Goal: Information Seeking & Learning: Learn about a topic

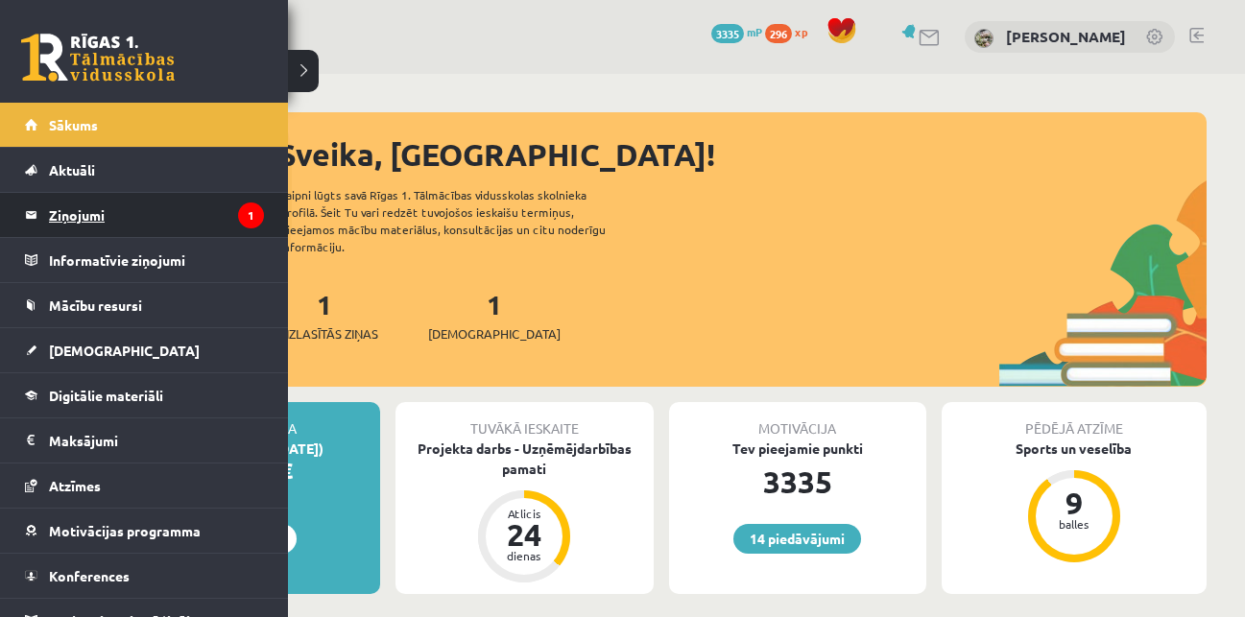
click at [100, 215] on legend "Ziņojumi 1" at bounding box center [156, 215] width 215 height 44
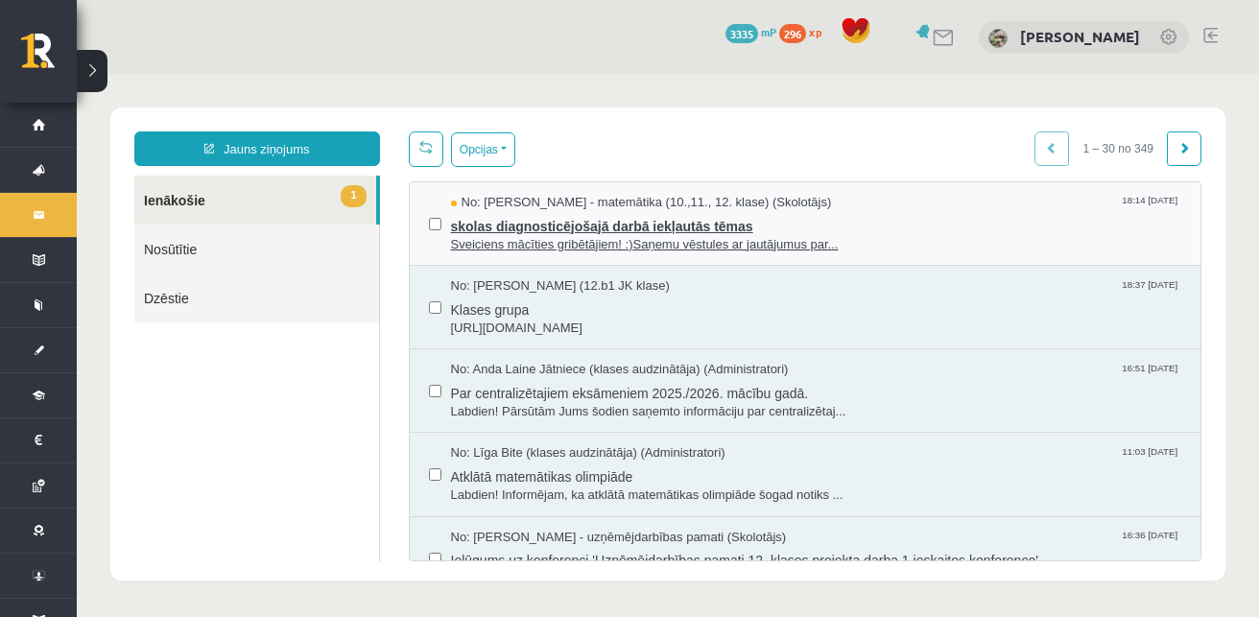
click at [499, 225] on span "skolas diagnosticējošajā darbā iekļautās tēmas" at bounding box center [816, 224] width 731 height 24
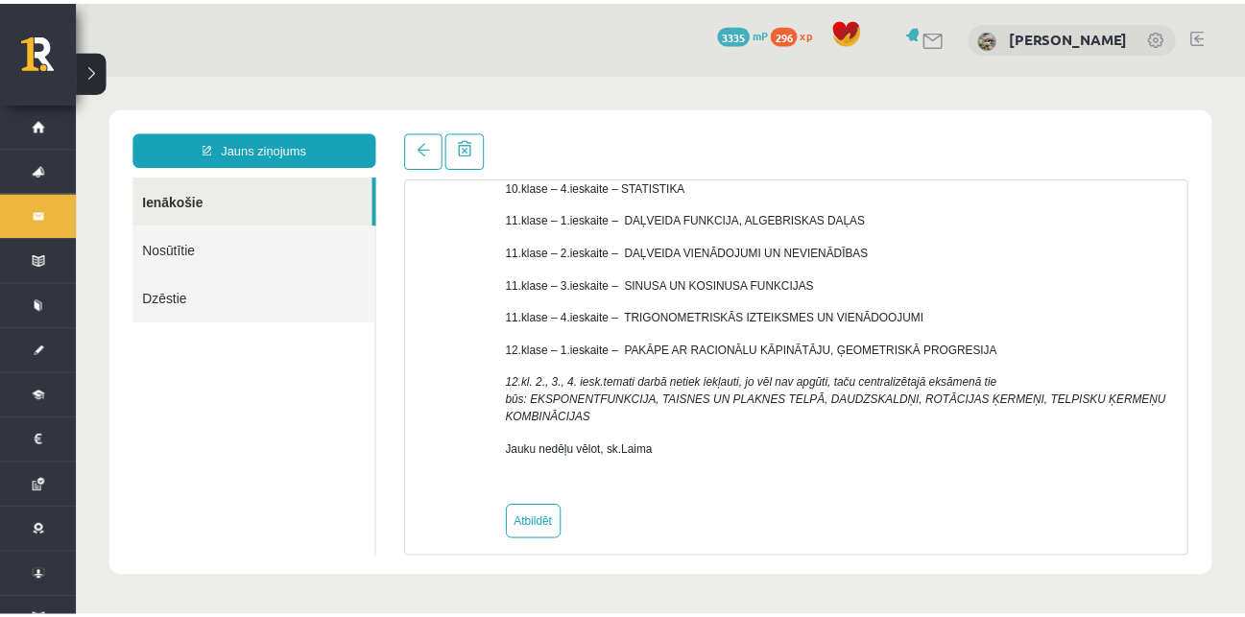
scroll to position [374, 0]
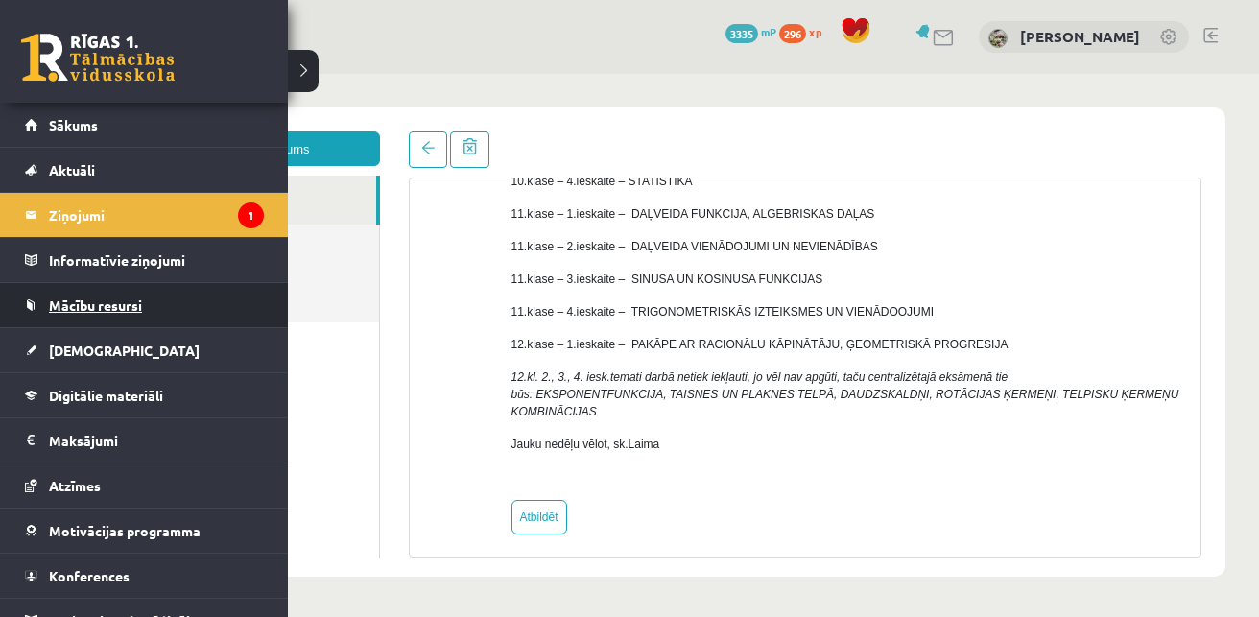
click at [88, 311] on span "Mācību resursi" at bounding box center [95, 305] width 93 height 17
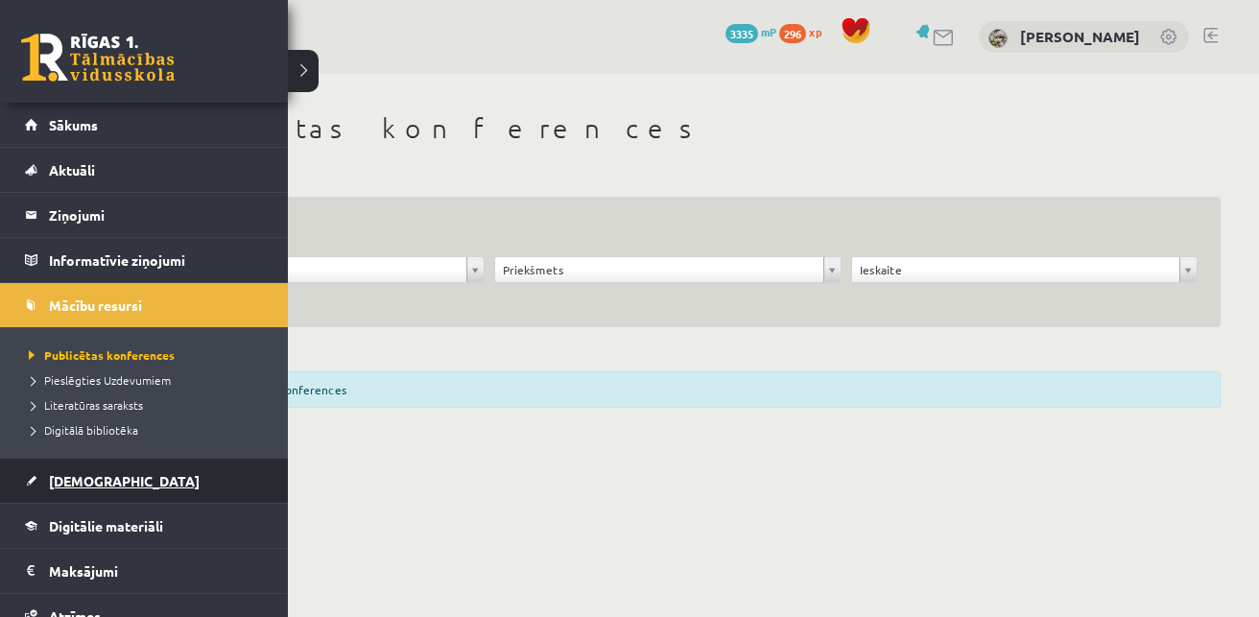
click at [105, 485] on span "[DEMOGRAPHIC_DATA]" at bounding box center [124, 480] width 151 height 17
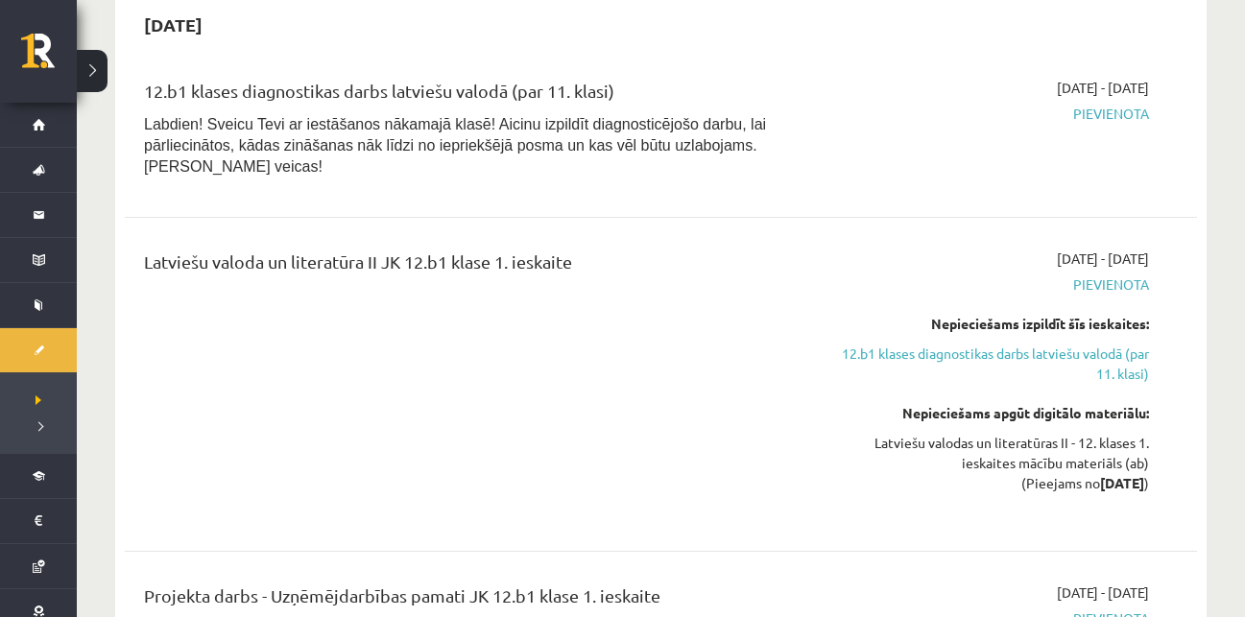
scroll to position [841, 0]
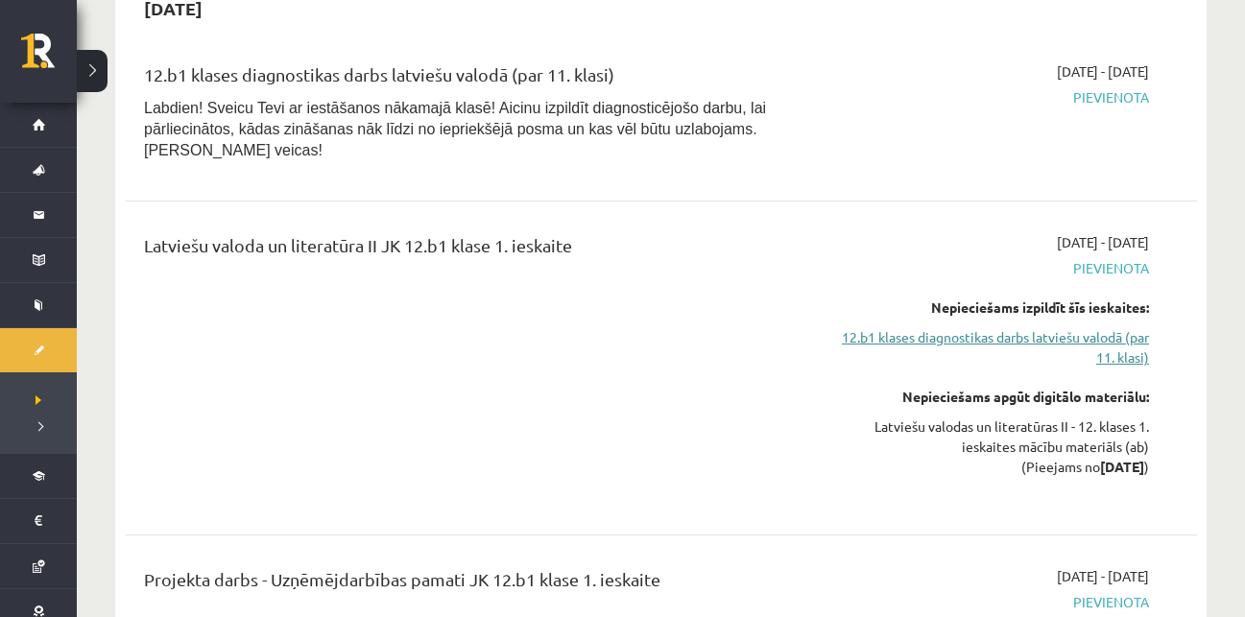
click at [1037, 327] on link "12.b1 klases diagnostikas darbs latviešu valodā (par 11. klasi)" at bounding box center [991, 347] width 316 height 40
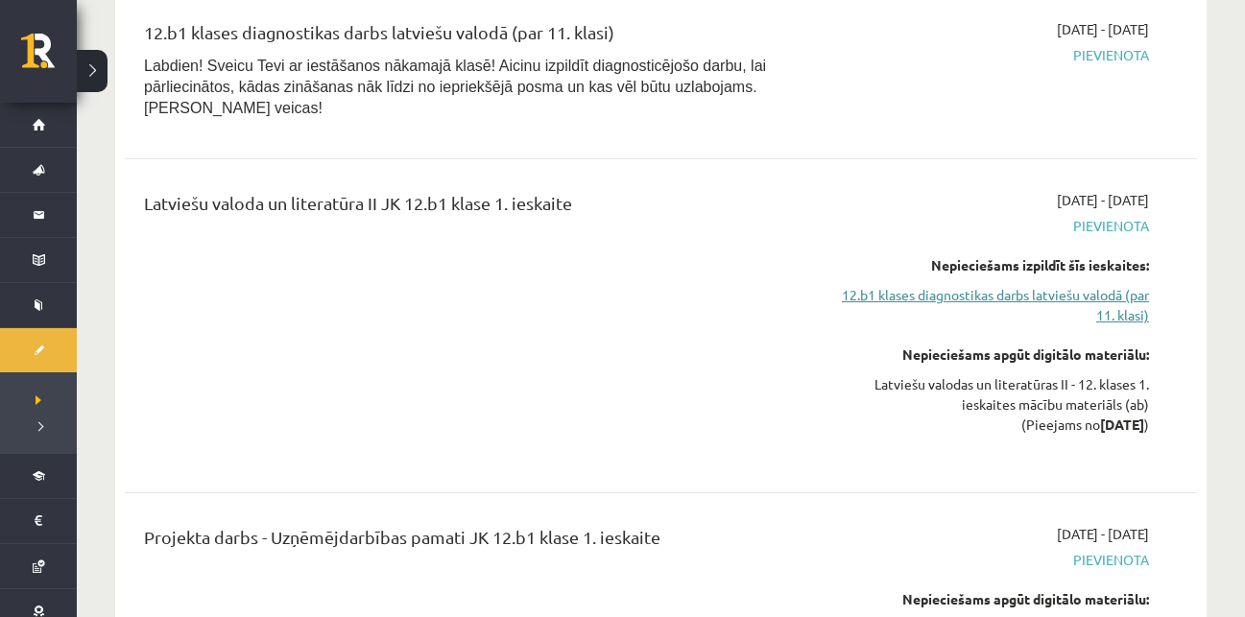
click at [1033, 285] on link "12.b1 klases diagnostikas darbs latviešu valodā (par 11. klasi)" at bounding box center [991, 305] width 316 height 40
click at [1131, 288] on link "12.b1 klases diagnostikas darbs latviešu valodā (par 11. klasi)" at bounding box center [991, 305] width 316 height 40
click at [1126, 287] on link "12.b1 klases diagnostikas darbs latviešu valodā (par 11. klasi)" at bounding box center [991, 305] width 316 height 40
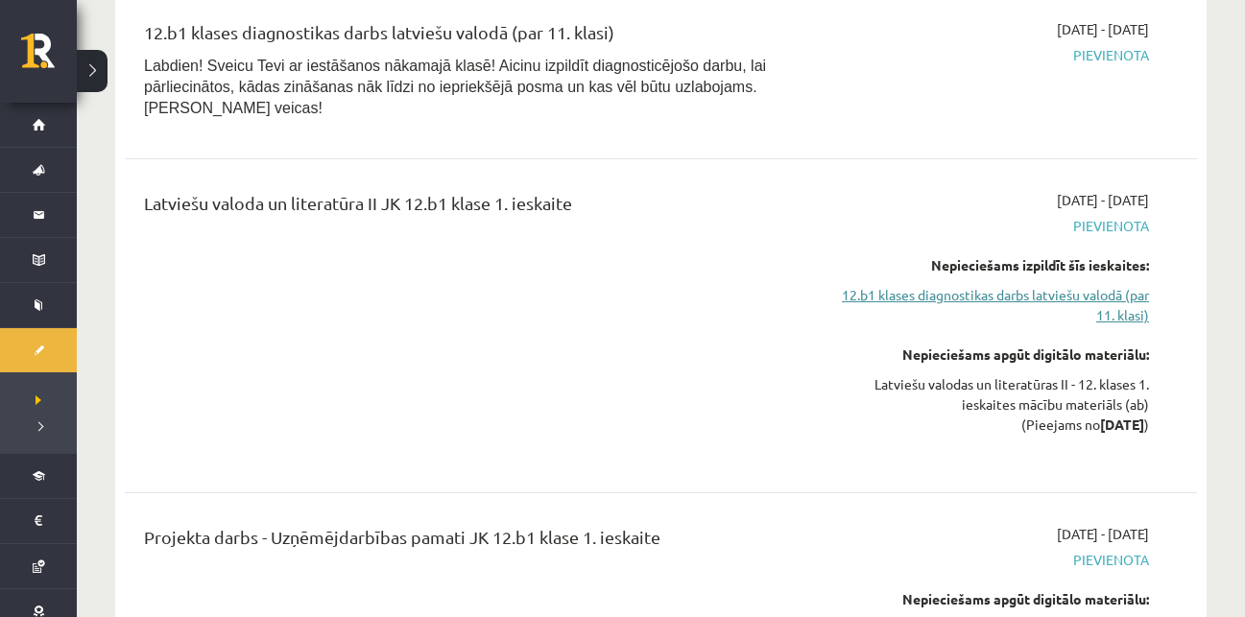
click at [1063, 285] on link "12.b1 klases diagnostikas darbs latviešu valodā (par 11. klasi)" at bounding box center [991, 305] width 316 height 40
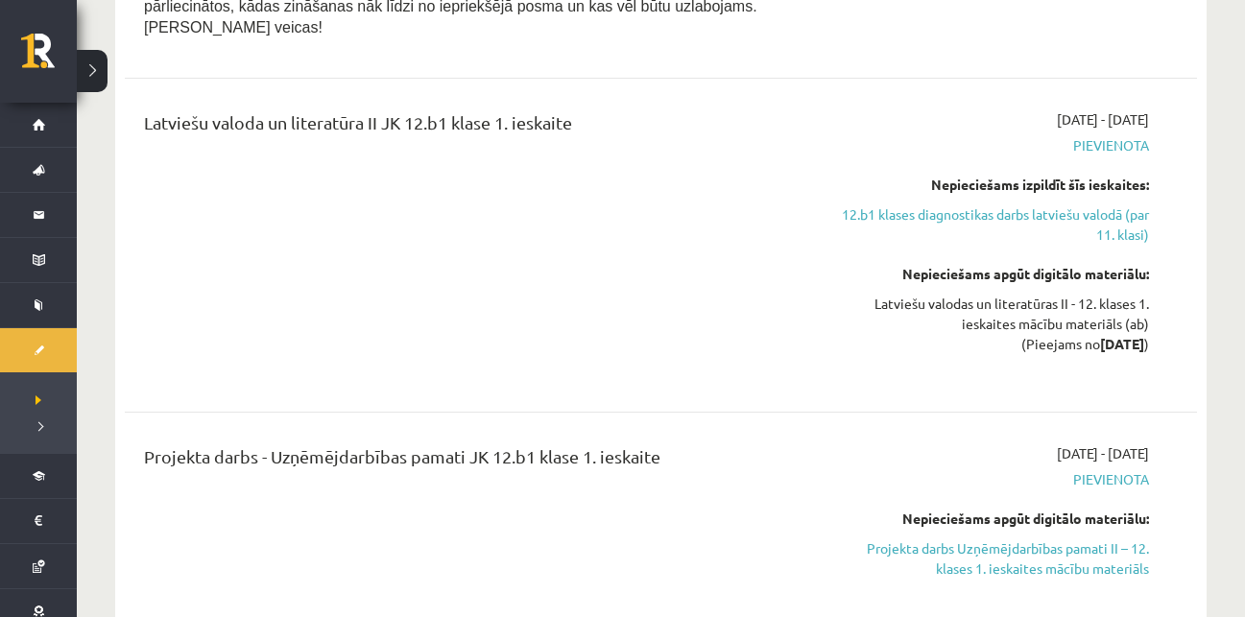
scroll to position [947, 0]
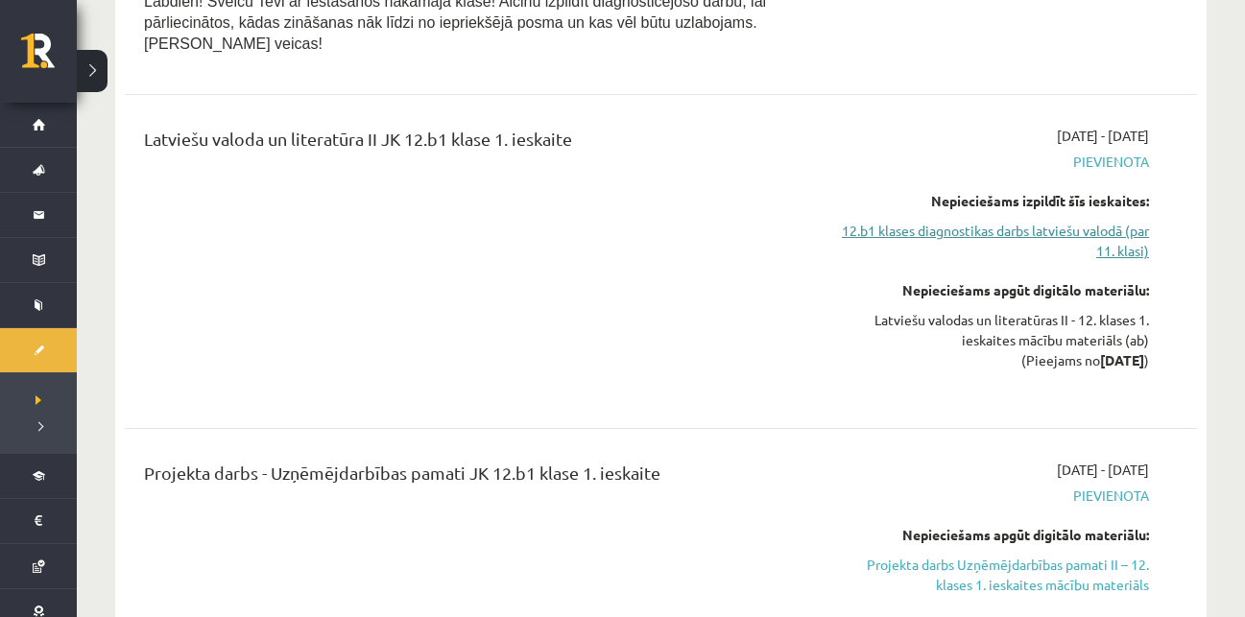
click at [963, 221] on link "12.b1 klases diagnostikas darbs latviešu valodā (par 11. klasi)" at bounding box center [991, 241] width 316 height 40
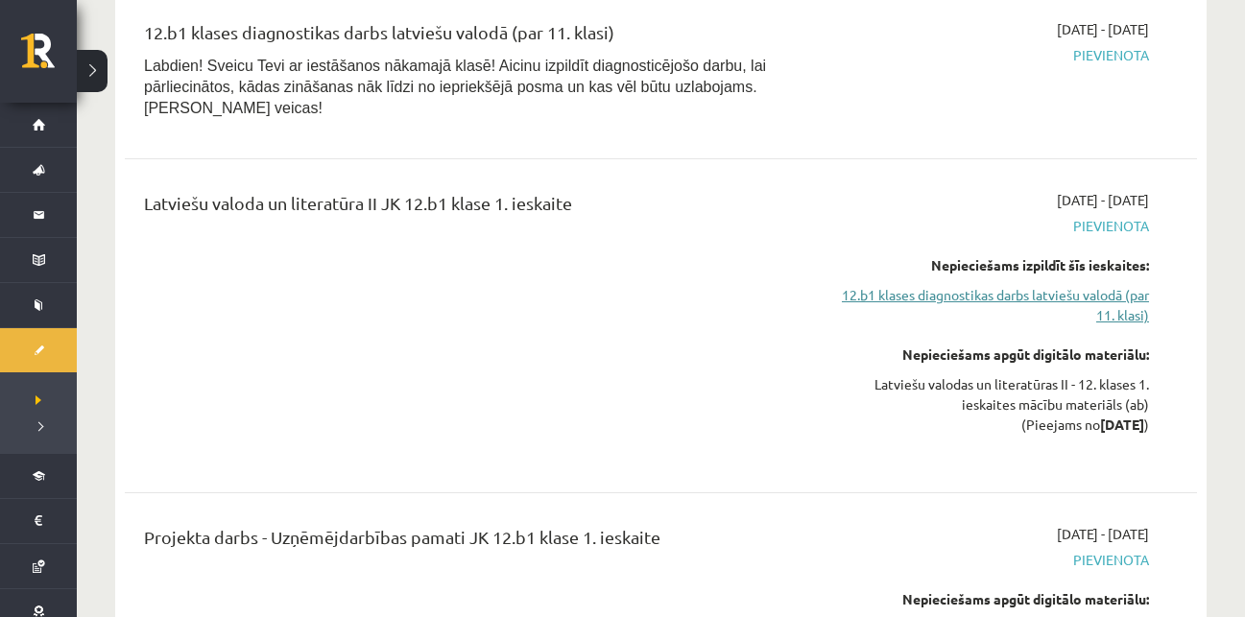
click at [1020, 285] on link "12.b1 klases diagnostikas darbs latviešu valodā (par 11. klasi)" at bounding box center [991, 305] width 316 height 40
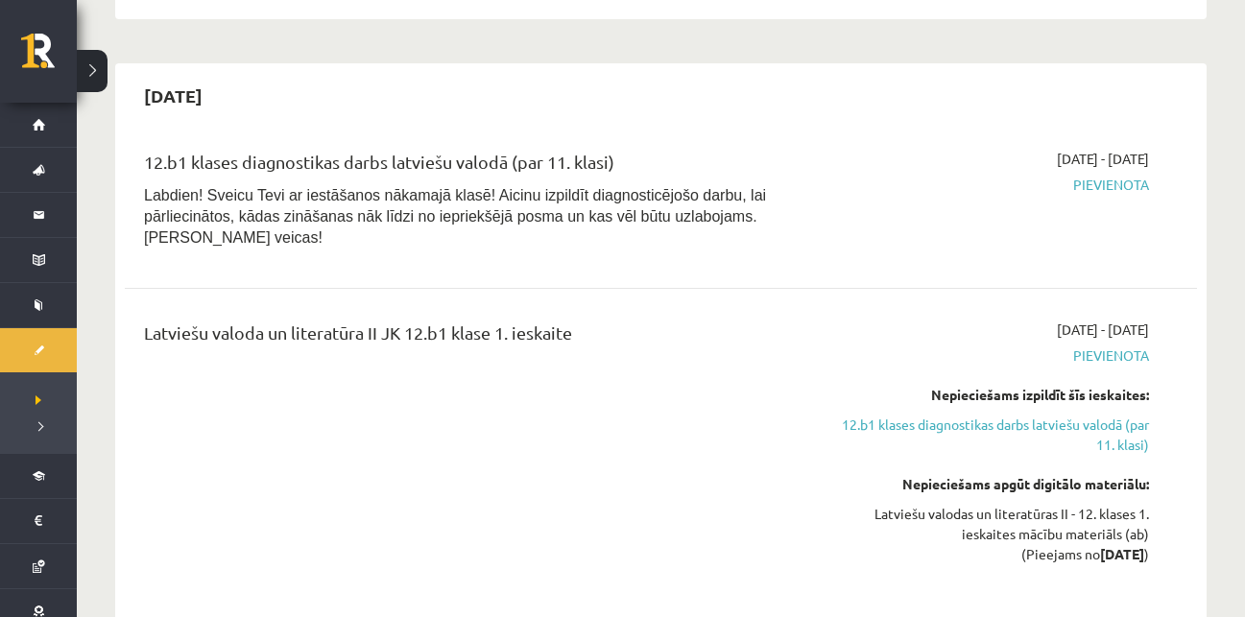
scroll to position [738, 0]
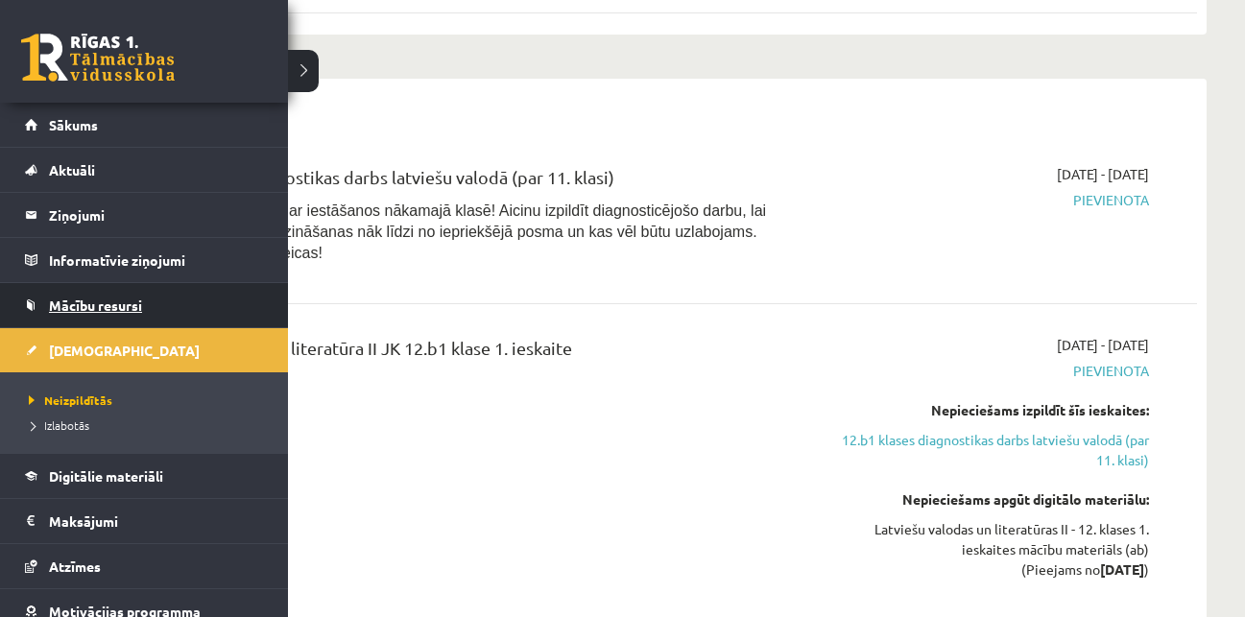
click at [73, 299] on span "Mācību resursi" at bounding box center [95, 305] width 93 height 17
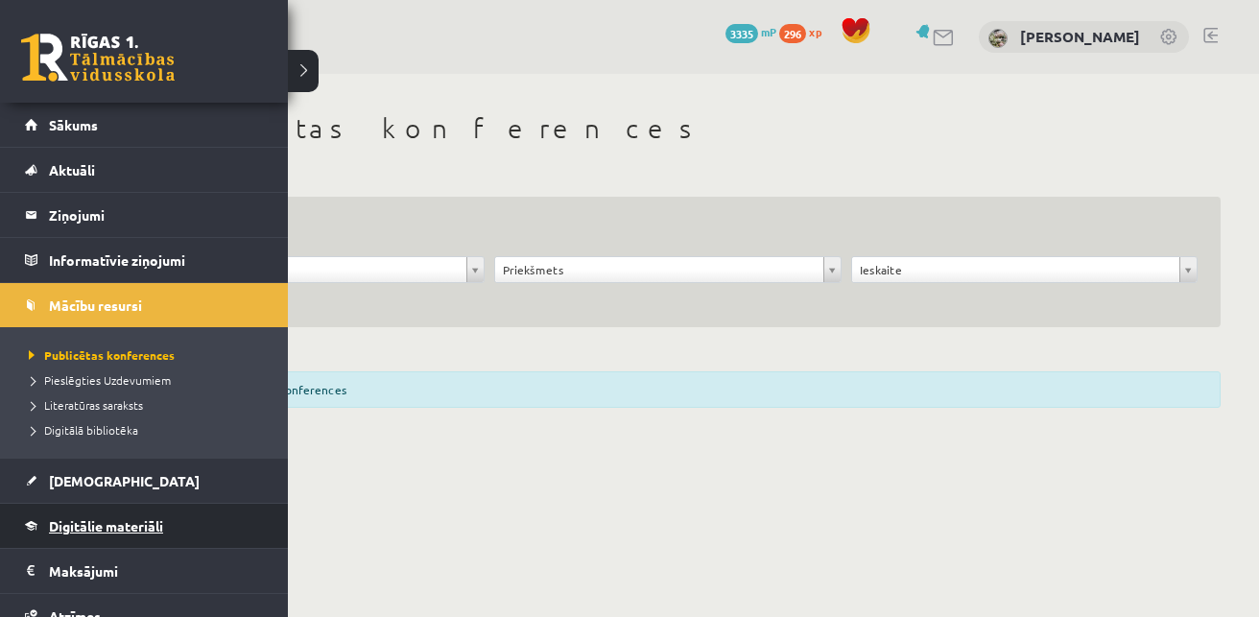
click at [137, 531] on span "Digitālie materiāli" at bounding box center [106, 525] width 114 height 17
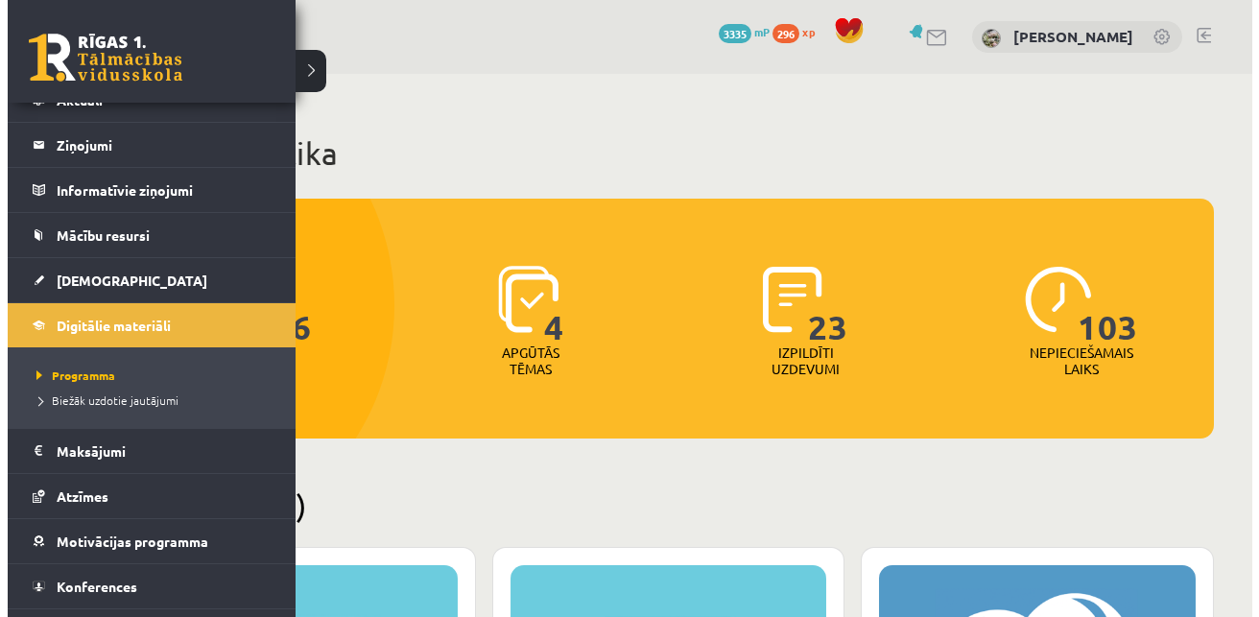
scroll to position [107, 0]
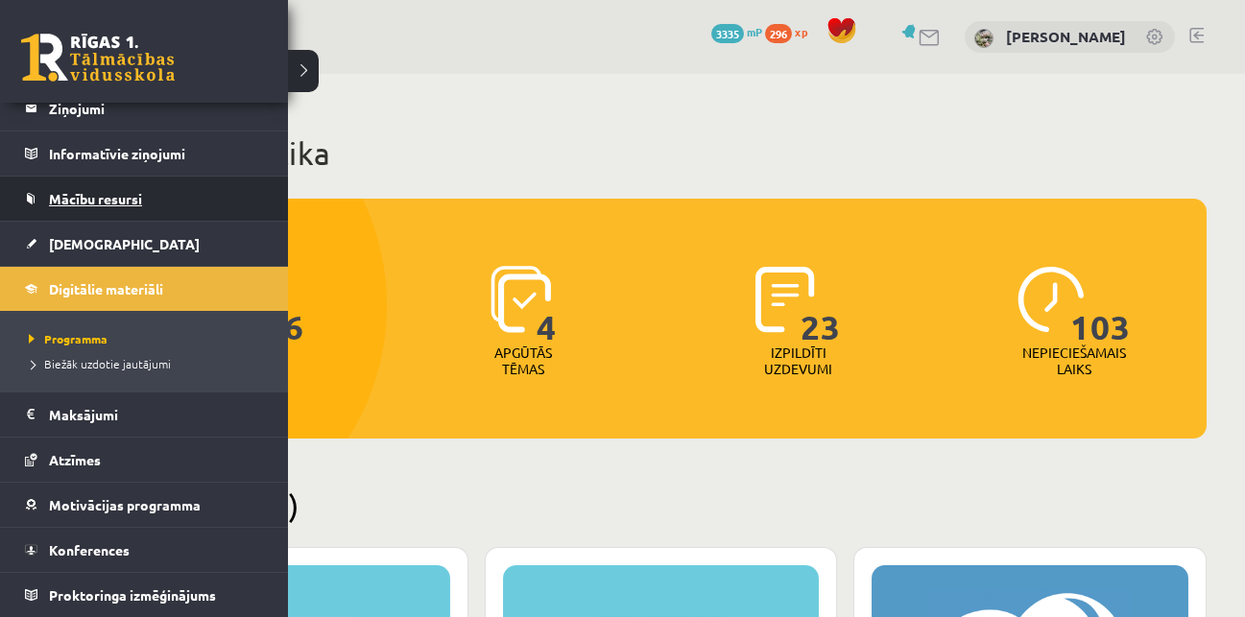
click at [156, 192] on link "Mācību resursi" at bounding box center [144, 199] width 239 height 44
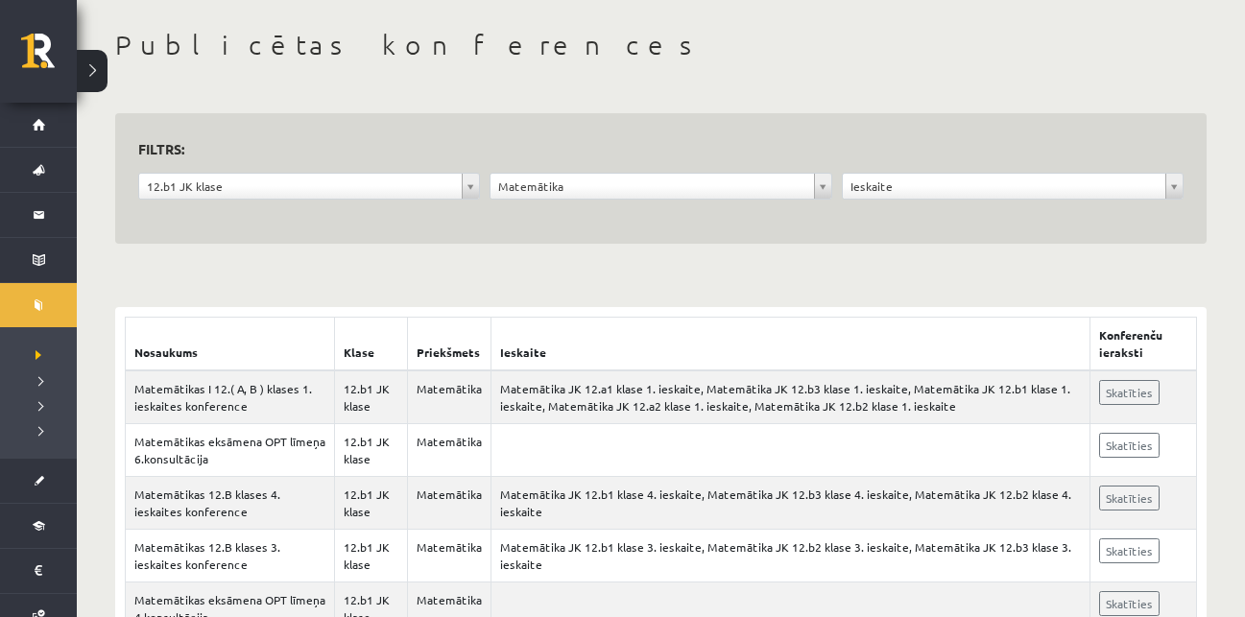
scroll to position [80, 0]
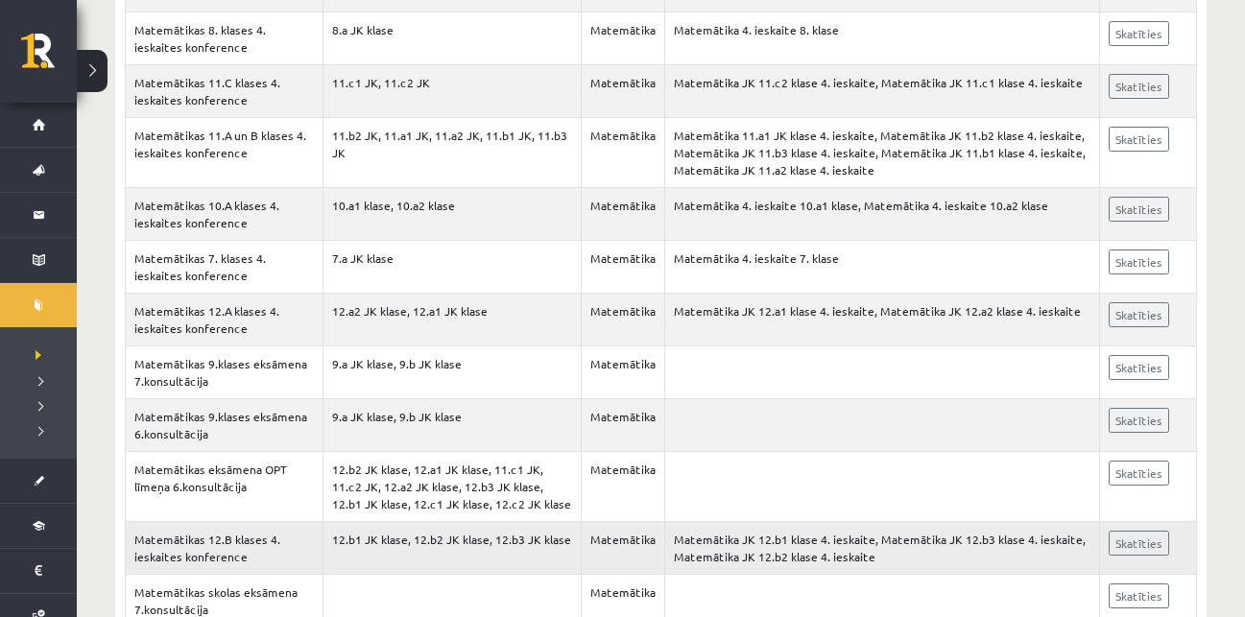
scroll to position [854, 0]
